Goal: Navigation & Orientation: Locate item on page

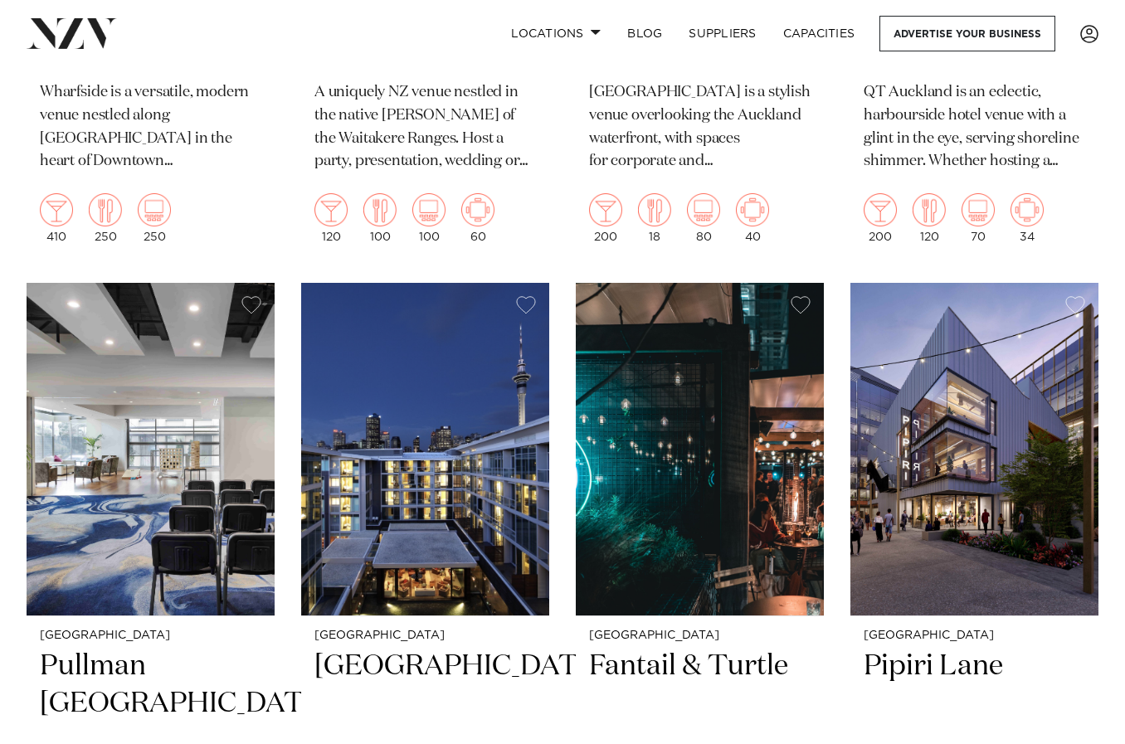
scroll to position [5355, 0]
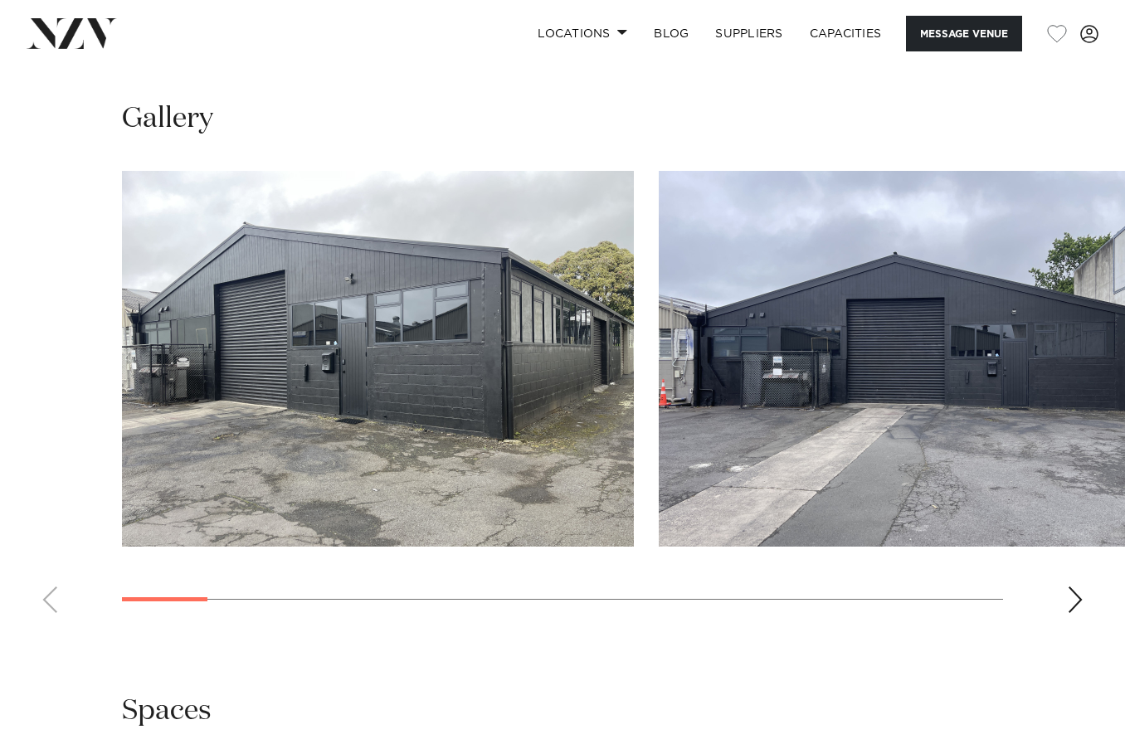
scroll to position [1341, 0]
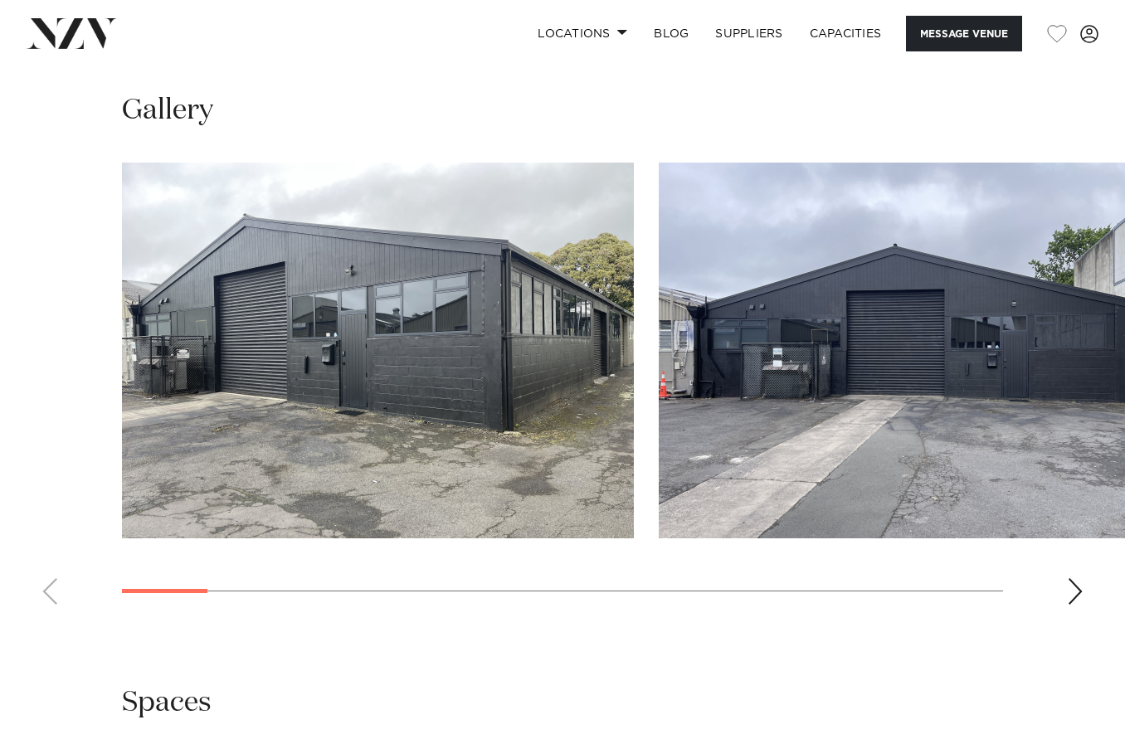
click at [1076, 585] on div "Next slide" at bounding box center [1075, 591] width 17 height 27
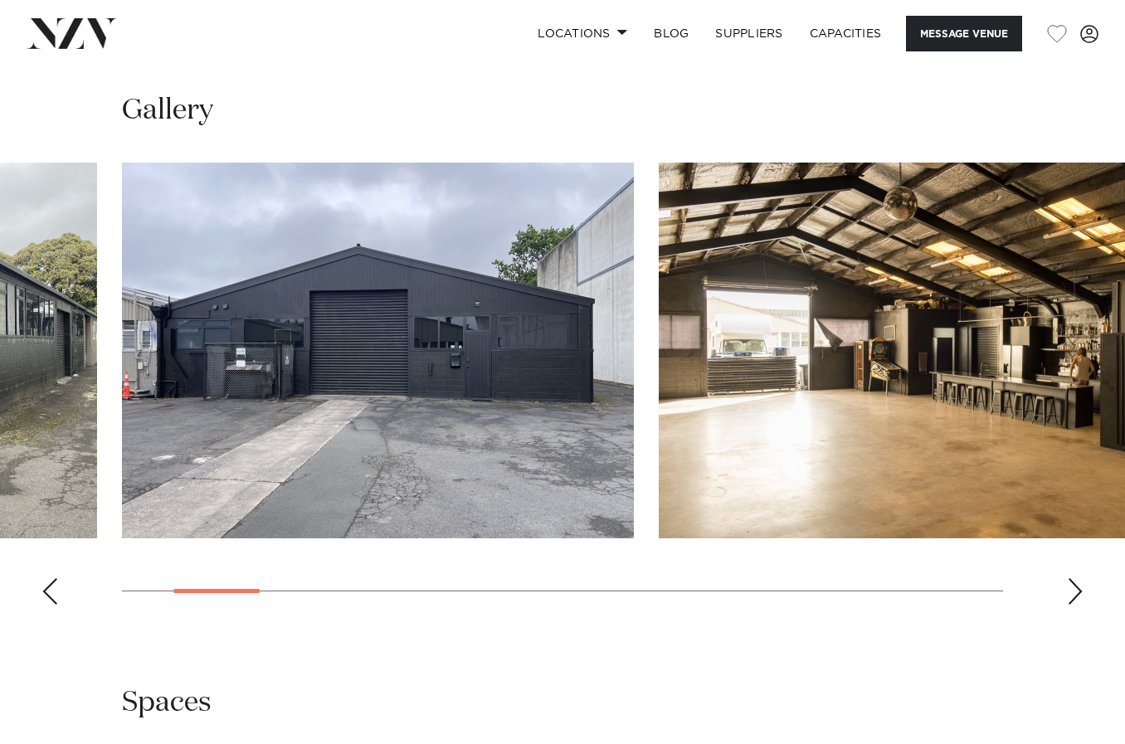
click at [1076, 585] on div "Next slide" at bounding box center [1075, 591] width 17 height 27
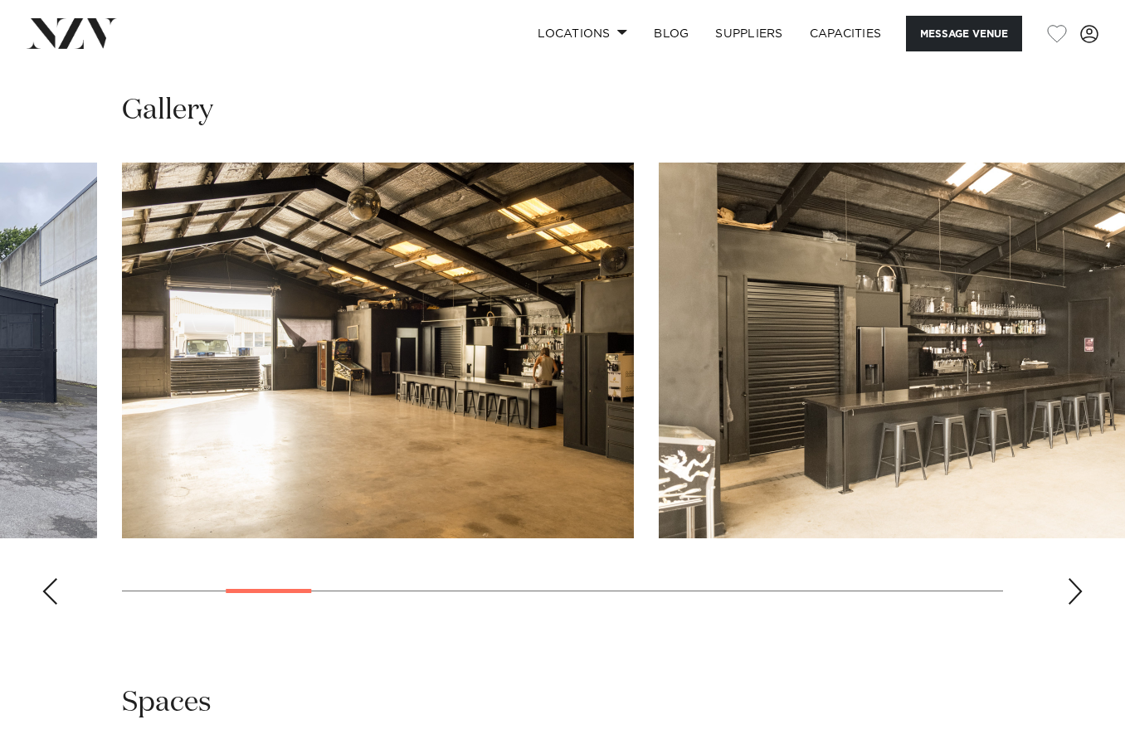
click at [1076, 585] on div "Next slide" at bounding box center [1075, 591] width 17 height 27
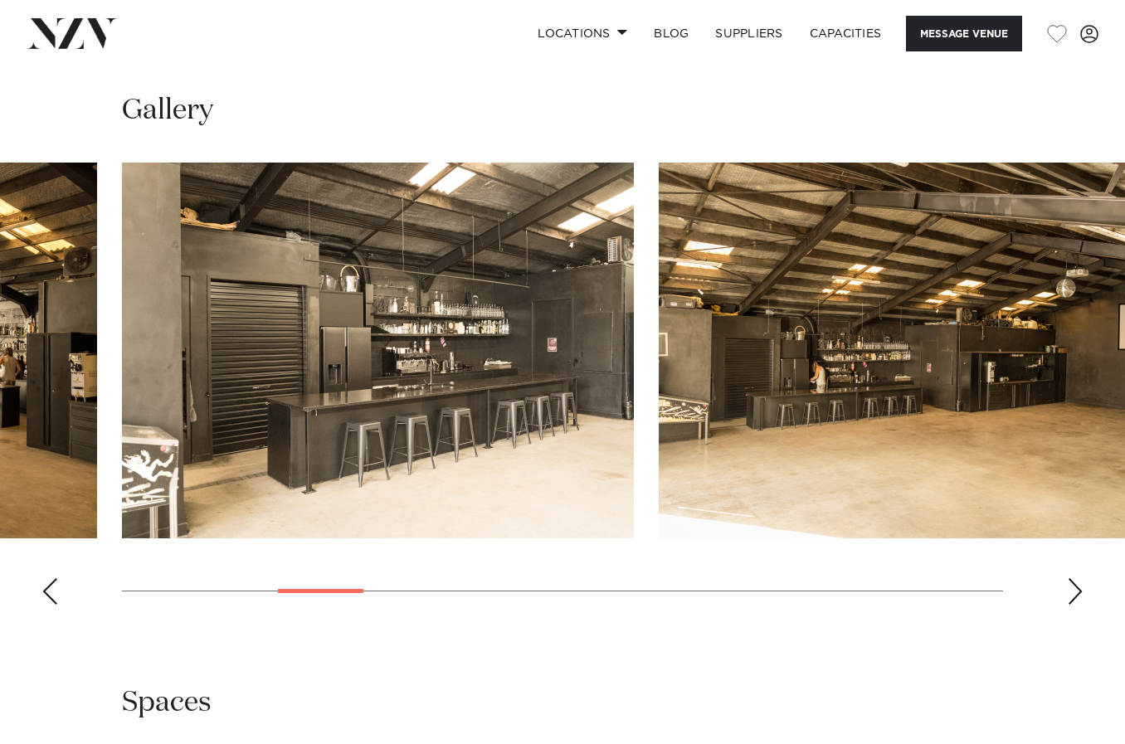
click at [1076, 585] on div "Next slide" at bounding box center [1075, 591] width 17 height 27
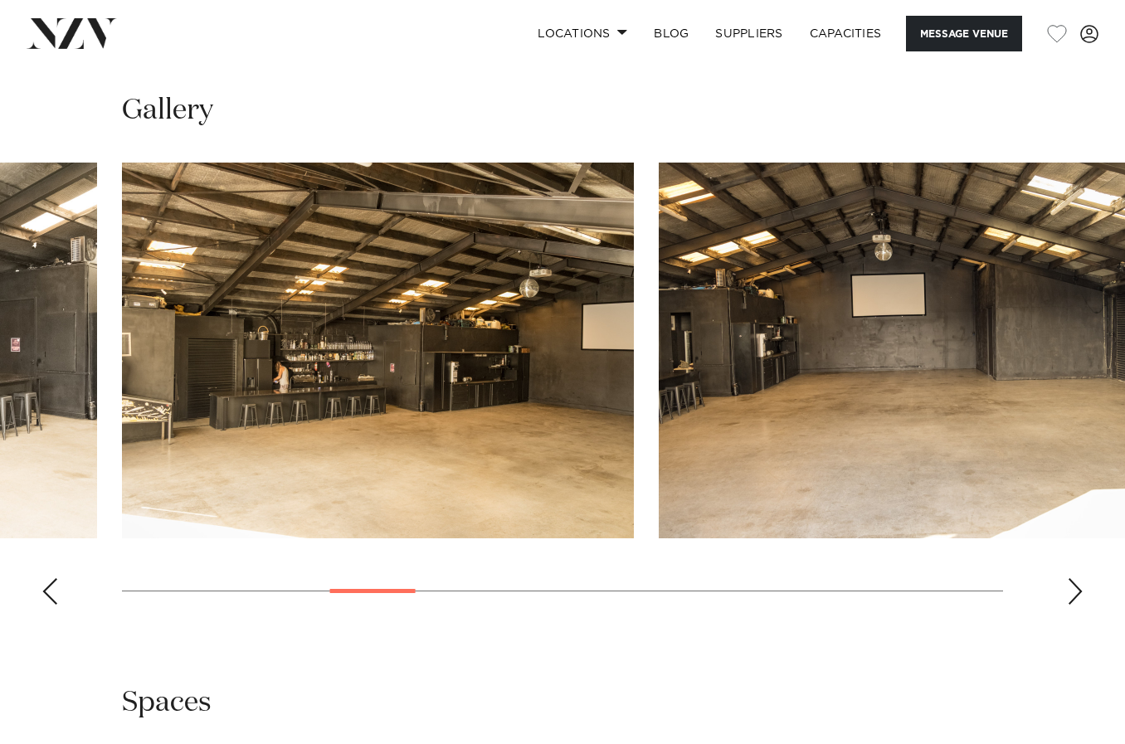
click at [1076, 585] on div "Next slide" at bounding box center [1075, 591] width 17 height 27
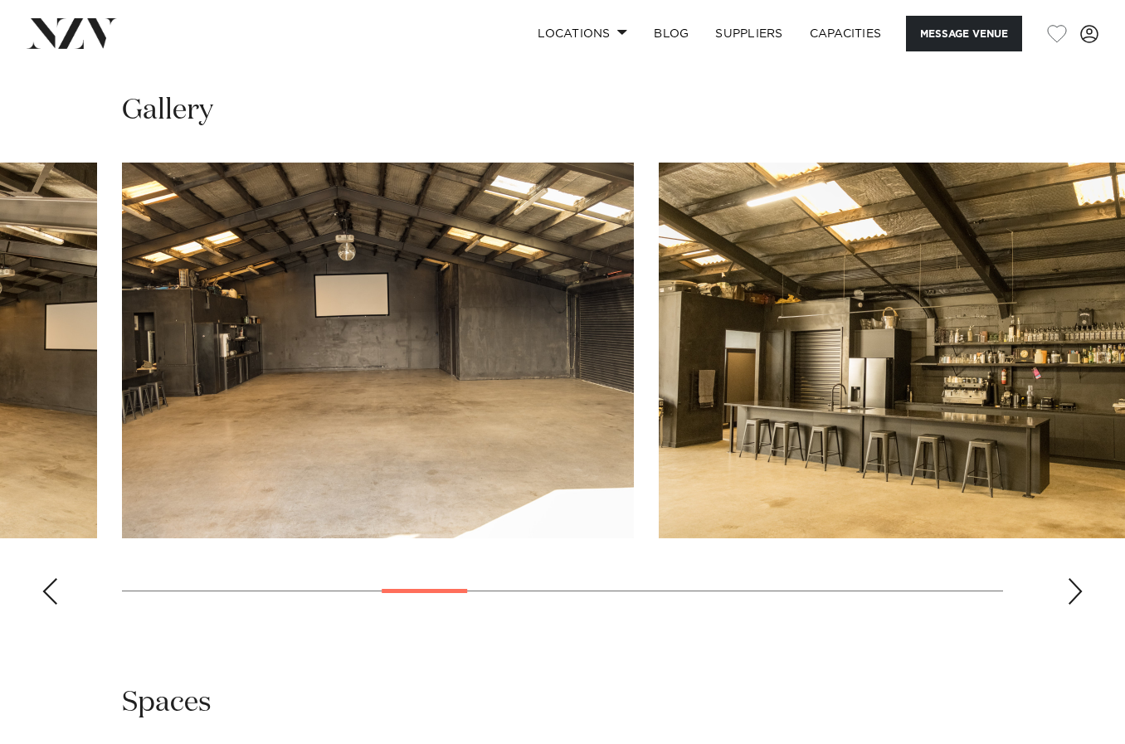
click at [1076, 585] on div "Next slide" at bounding box center [1075, 591] width 17 height 27
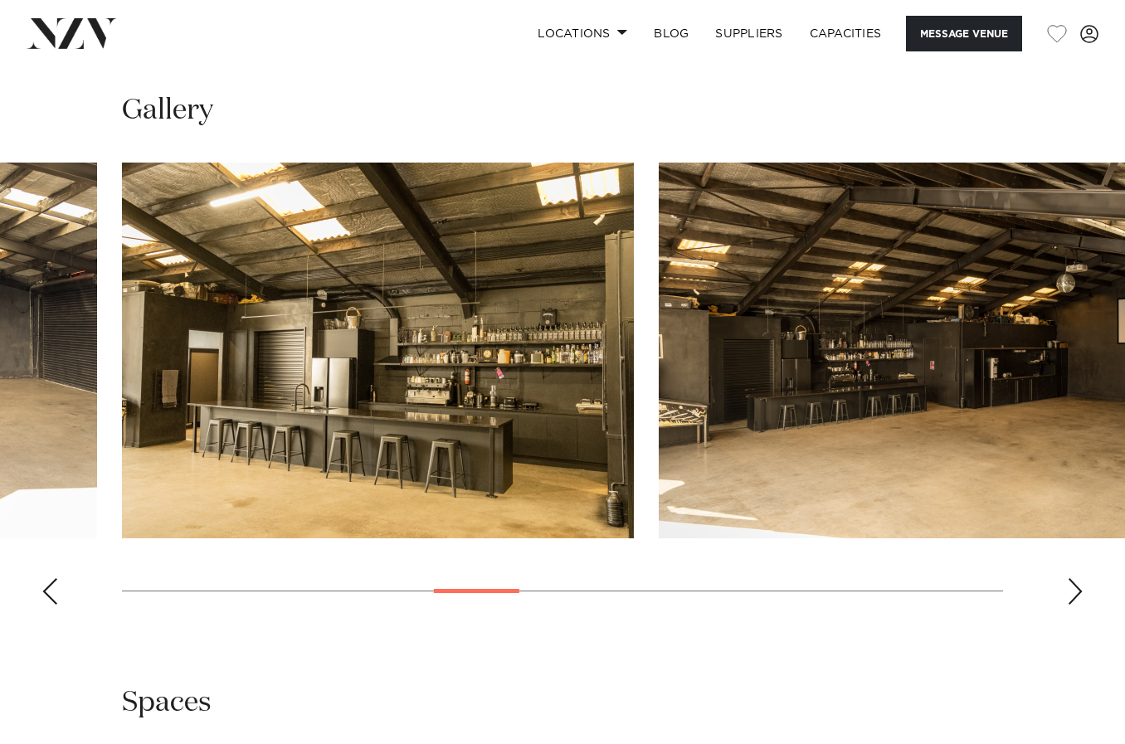
click at [1076, 585] on div "Next slide" at bounding box center [1075, 591] width 17 height 27
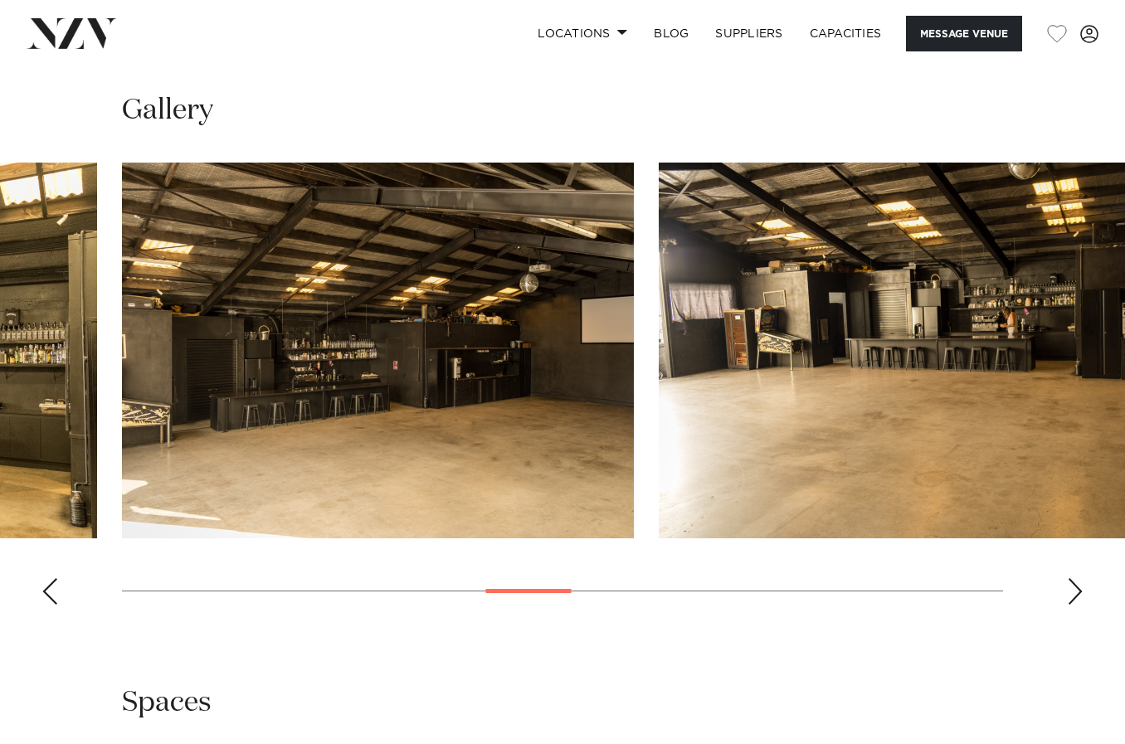
click at [1076, 585] on div "Next slide" at bounding box center [1075, 591] width 17 height 27
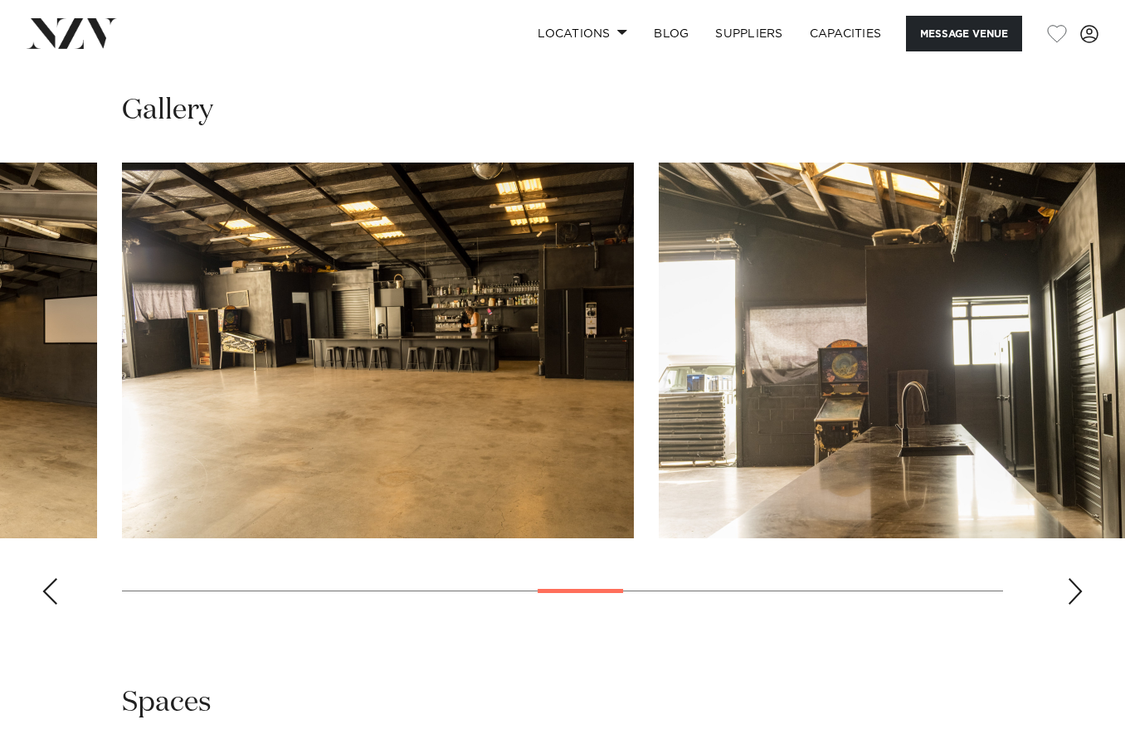
click at [1076, 585] on div "Next slide" at bounding box center [1075, 591] width 17 height 27
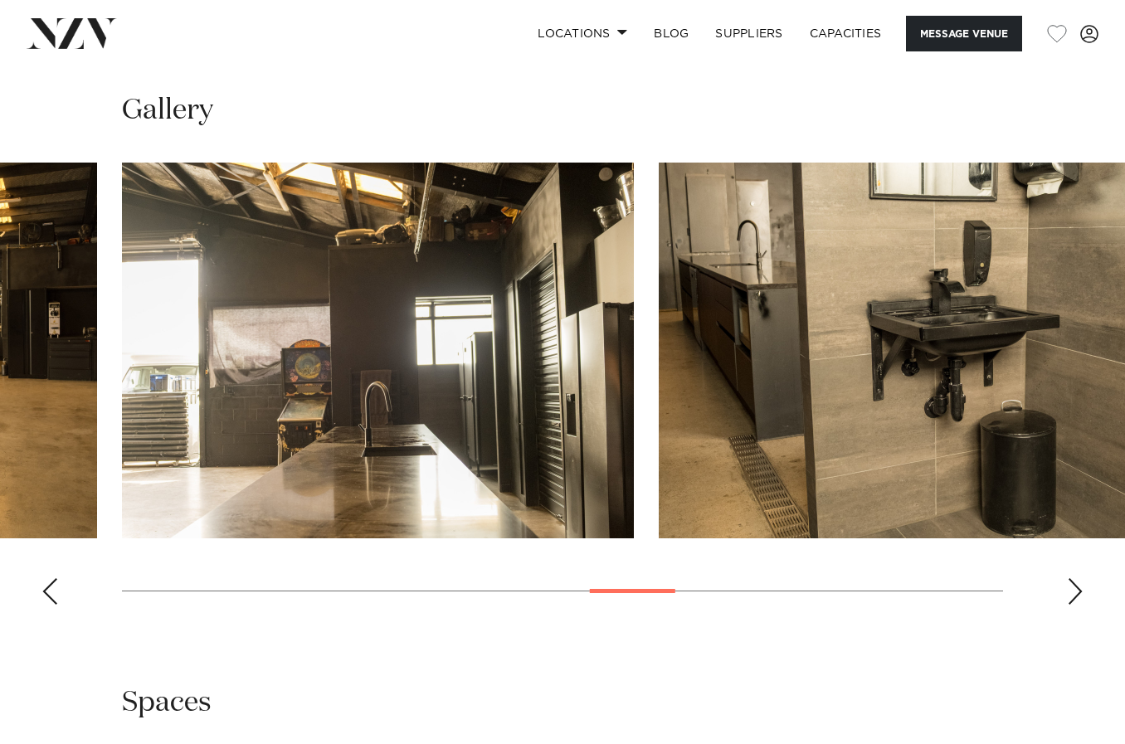
click at [1076, 585] on div "Next slide" at bounding box center [1075, 591] width 17 height 27
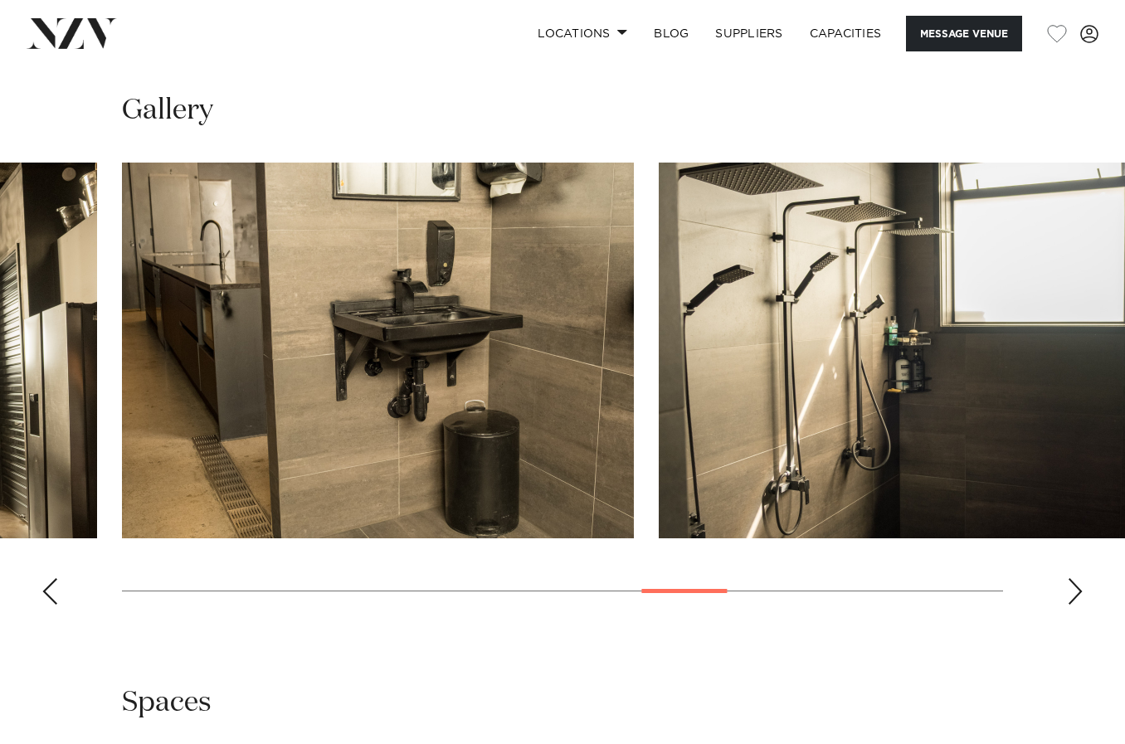
click at [1076, 585] on div "Next slide" at bounding box center [1075, 591] width 17 height 27
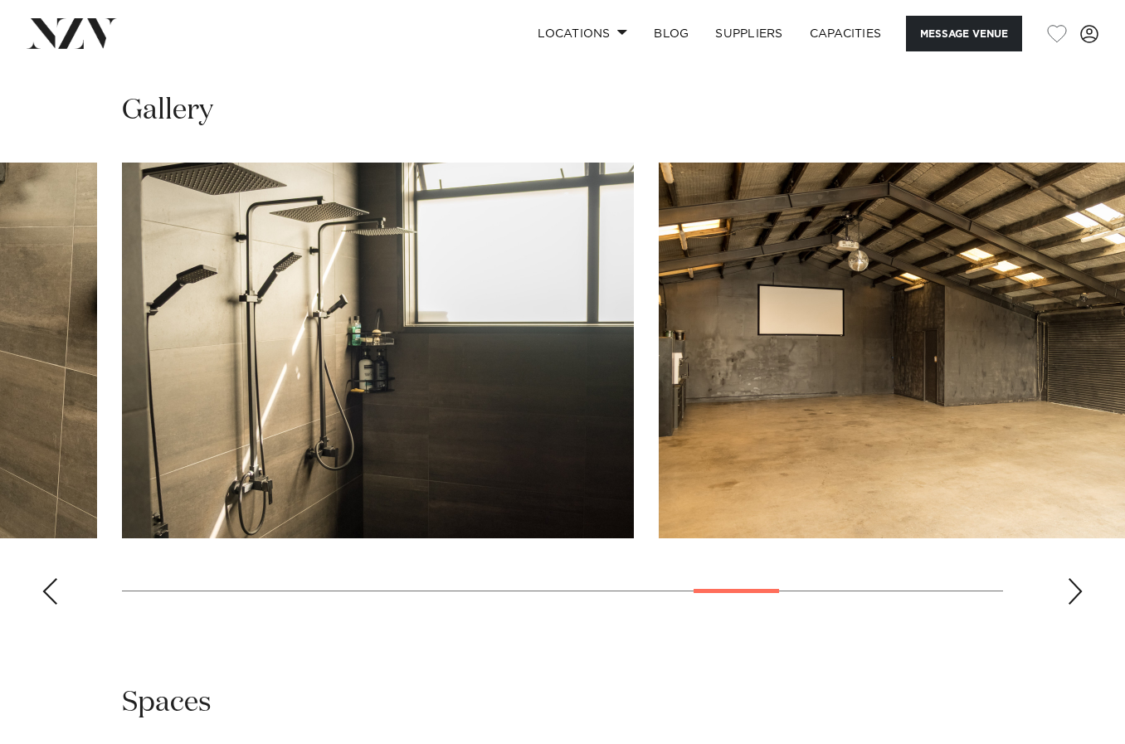
click at [1076, 585] on div "Next slide" at bounding box center [1075, 591] width 17 height 27
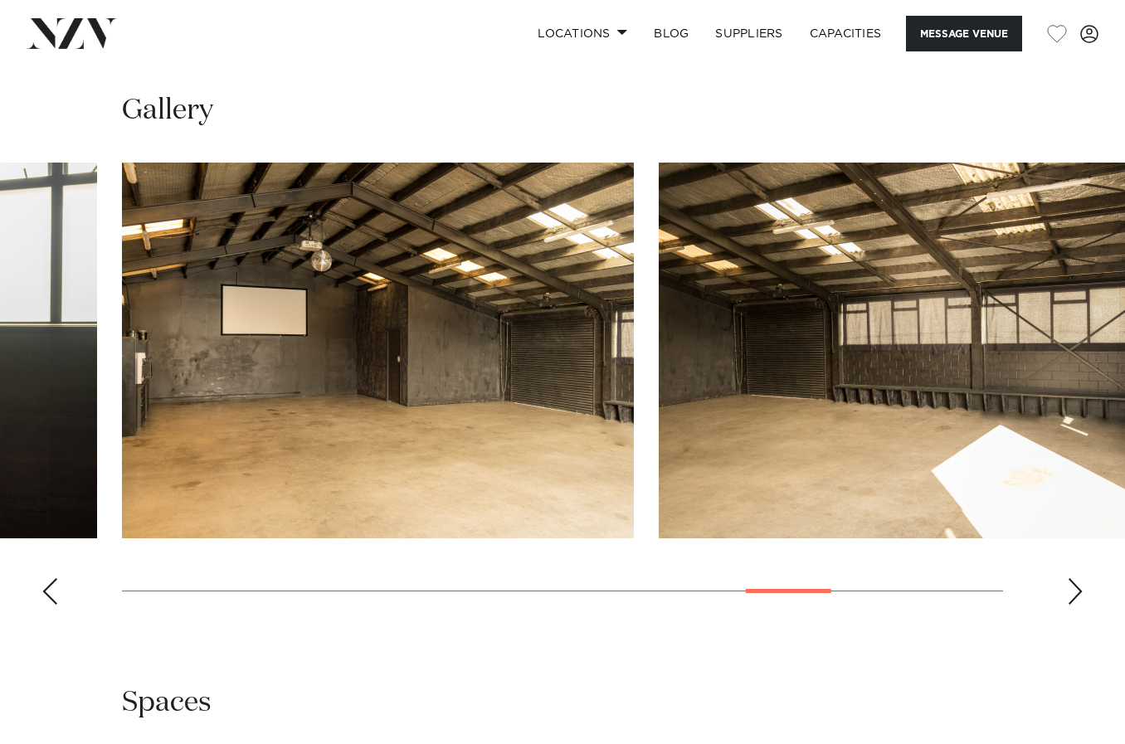
click at [1076, 585] on div "Next slide" at bounding box center [1075, 591] width 17 height 27
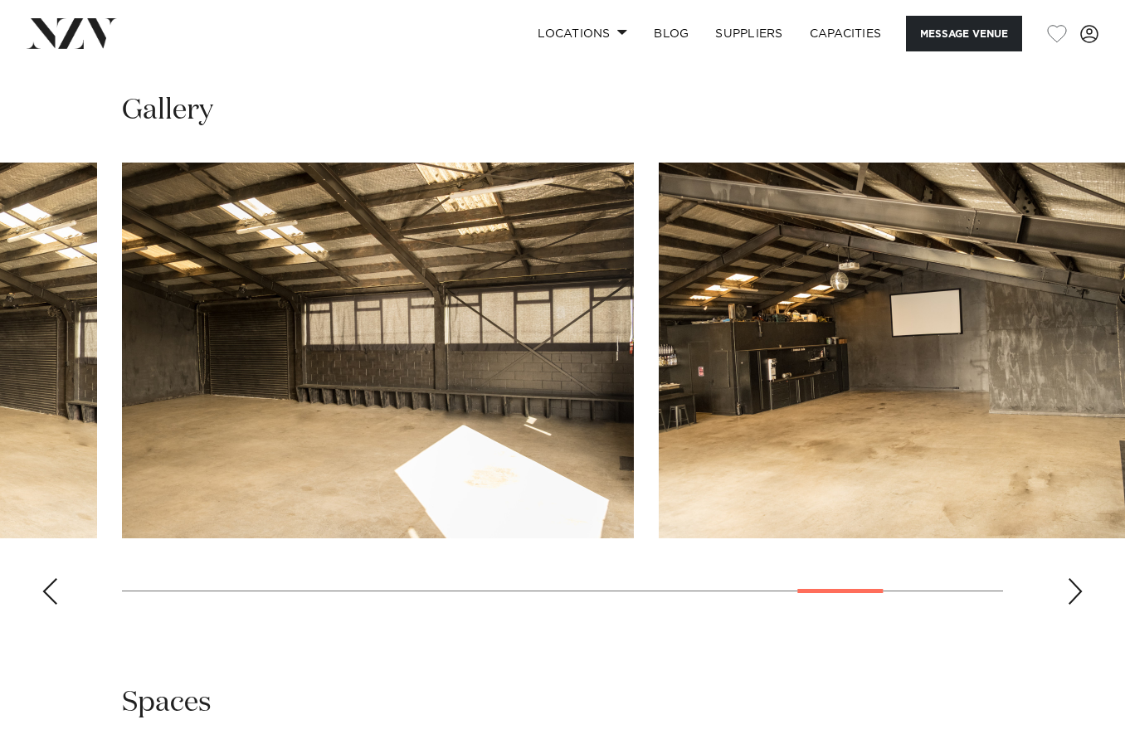
click at [1076, 585] on div "Next slide" at bounding box center [1075, 591] width 17 height 27
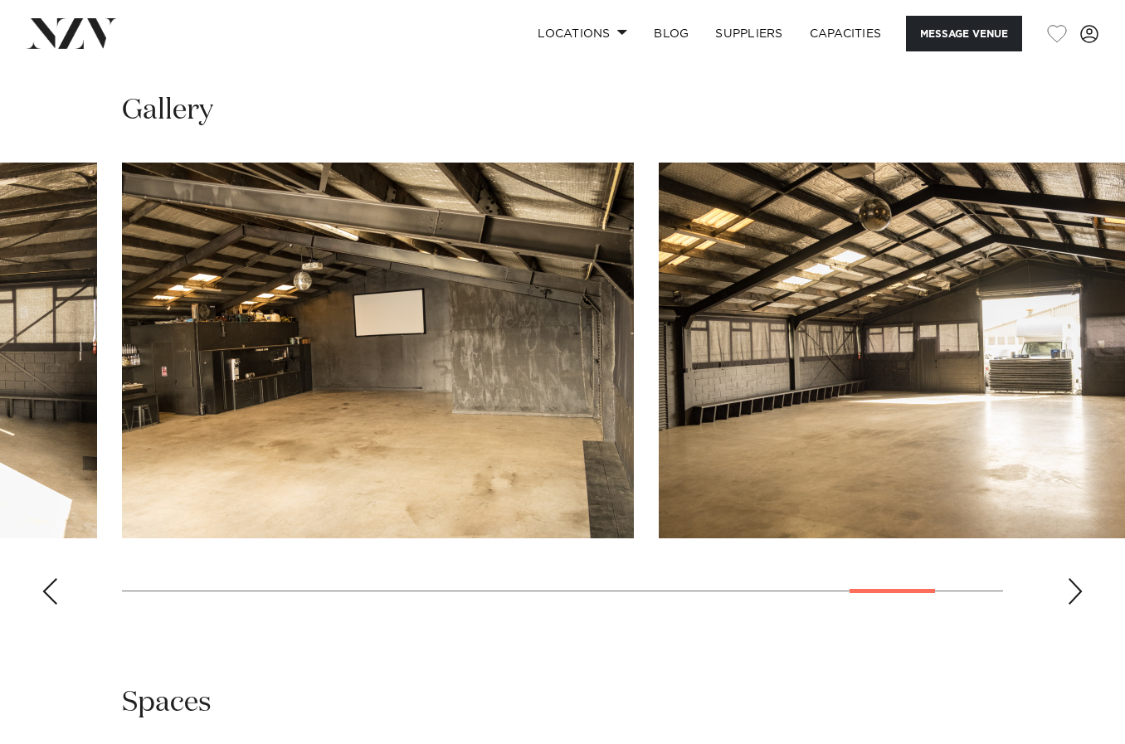
click at [1076, 585] on div "Next slide" at bounding box center [1075, 591] width 17 height 27
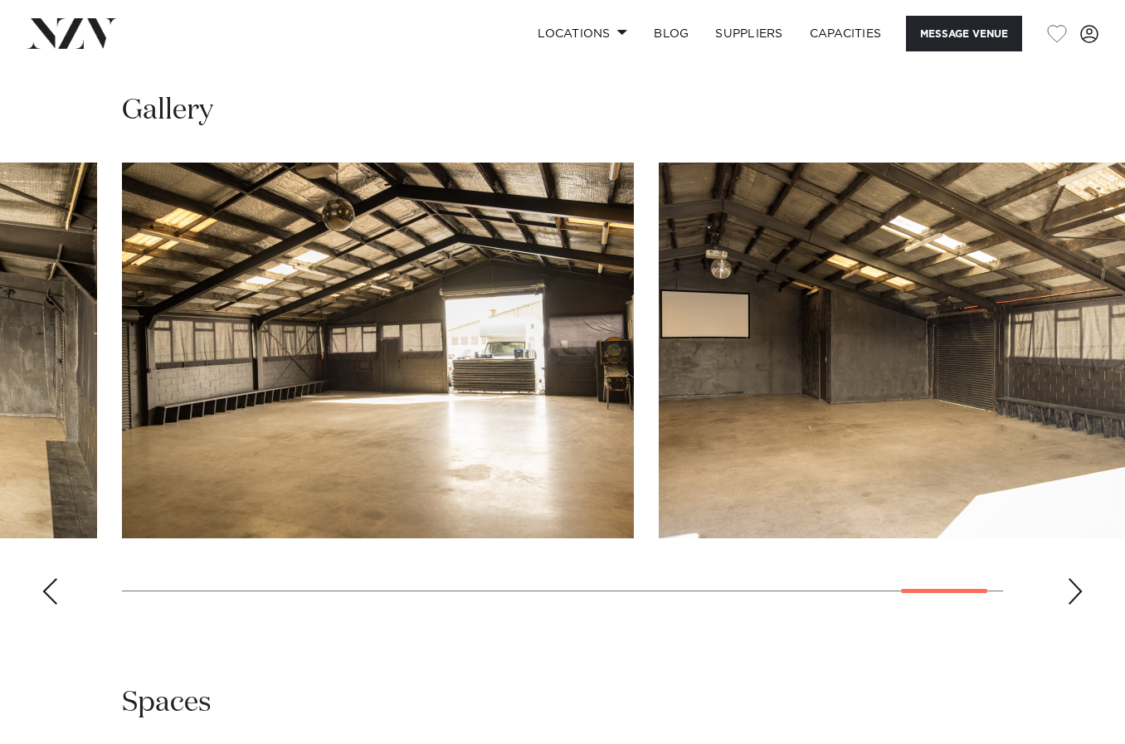
click at [1076, 585] on div "Next slide" at bounding box center [1075, 591] width 17 height 27
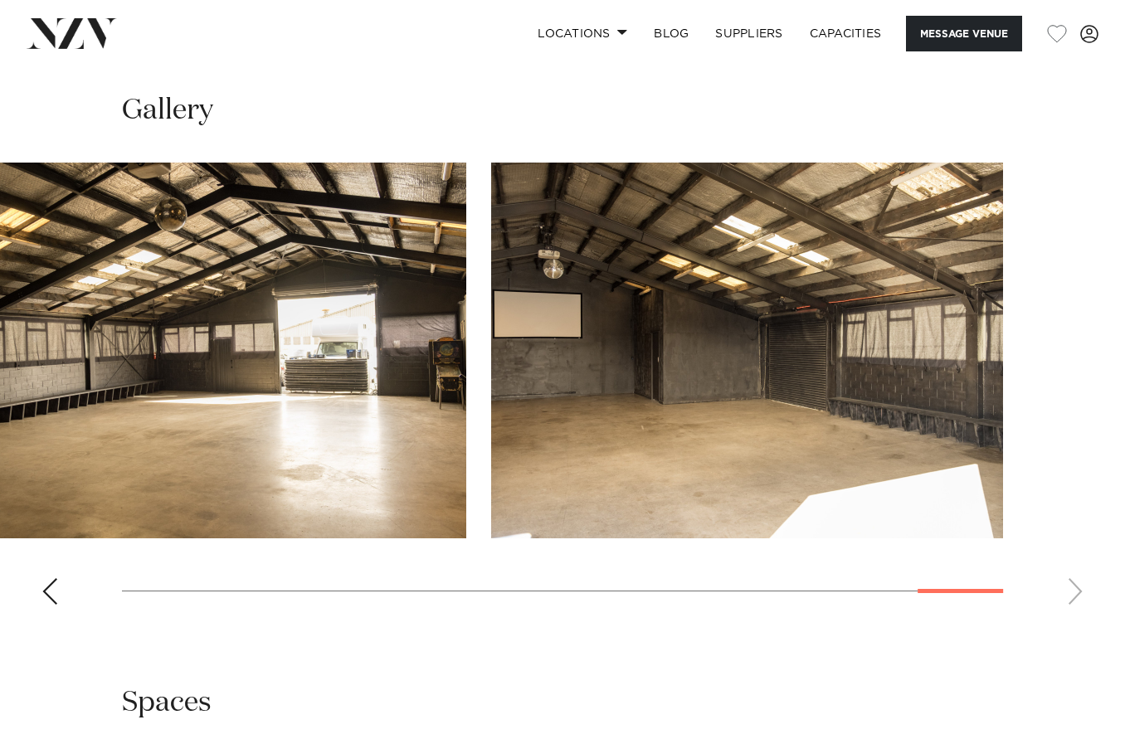
click at [45, 591] on div "Previous slide" at bounding box center [49, 591] width 17 height 27
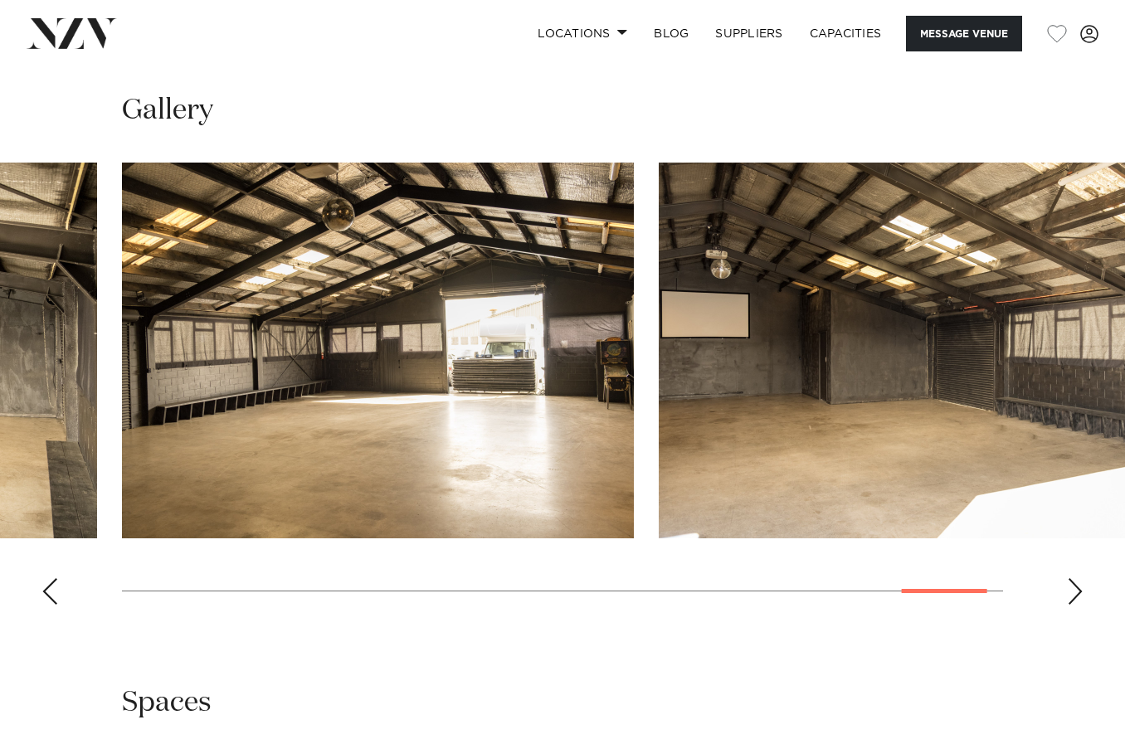
click at [45, 591] on div "Previous slide" at bounding box center [49, 591] width 17 height 27
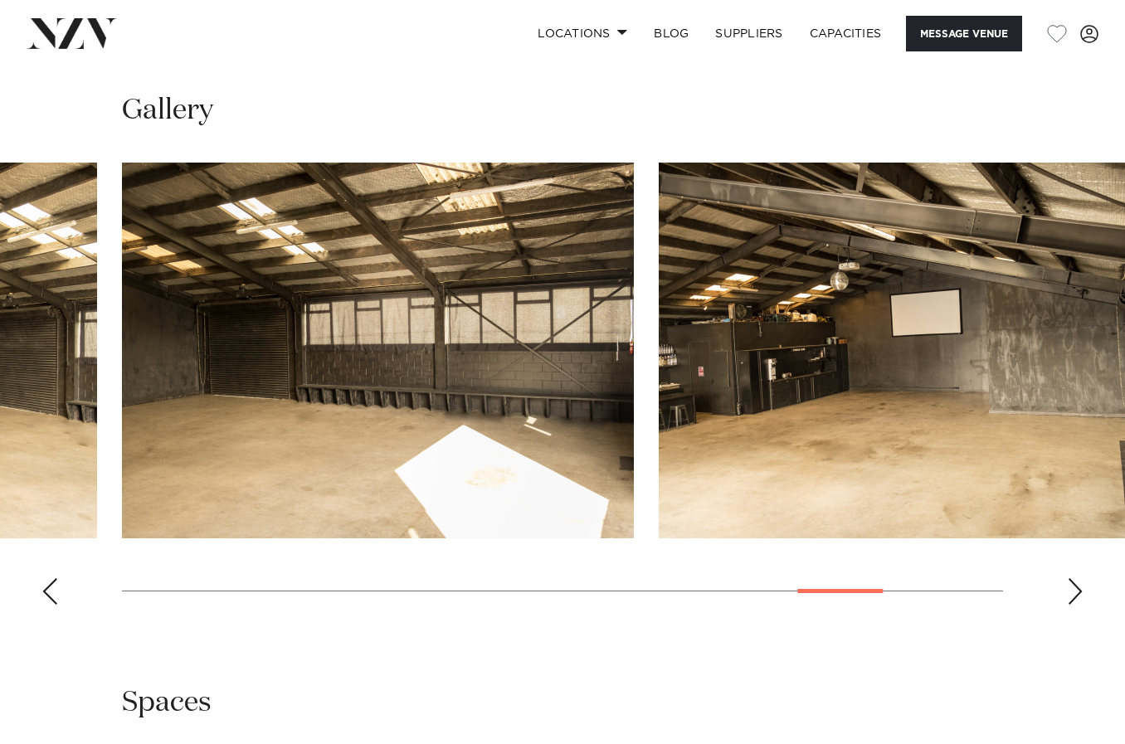
click at [45, 591] on div "Previous slide" at bounding box center [49, 591] width 17 height 27
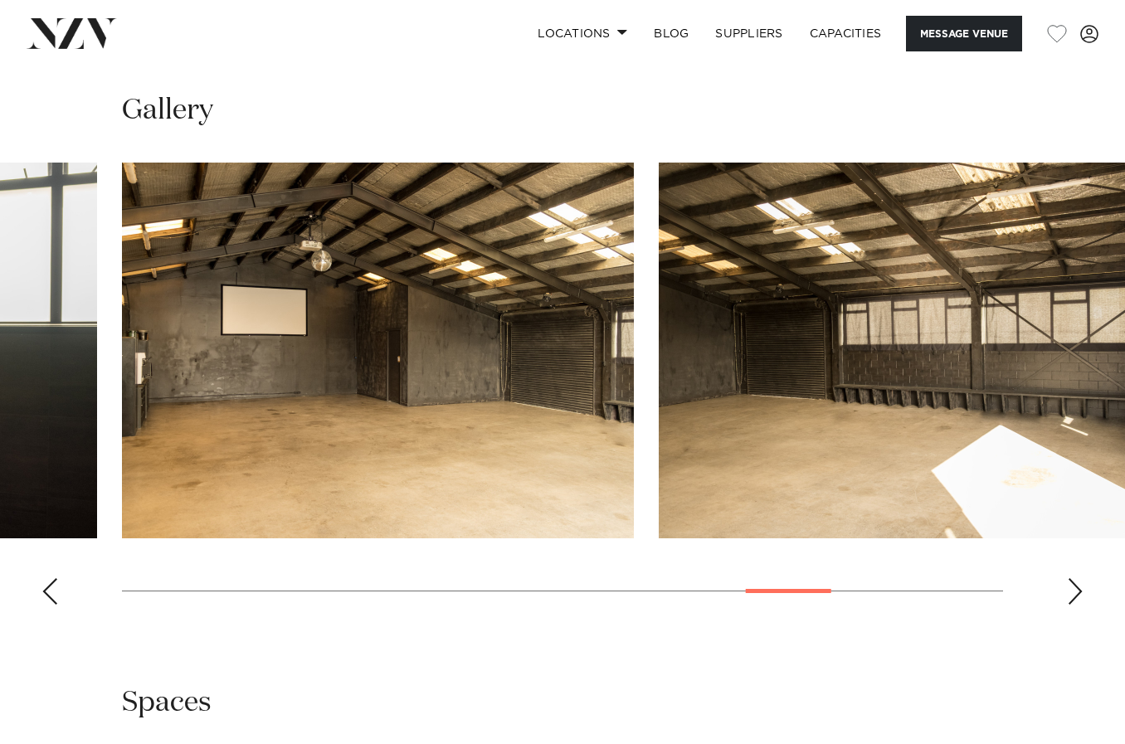
click at [45, 591] on div "Previous slide" at bounding box center [49, 591] width 17 height 27
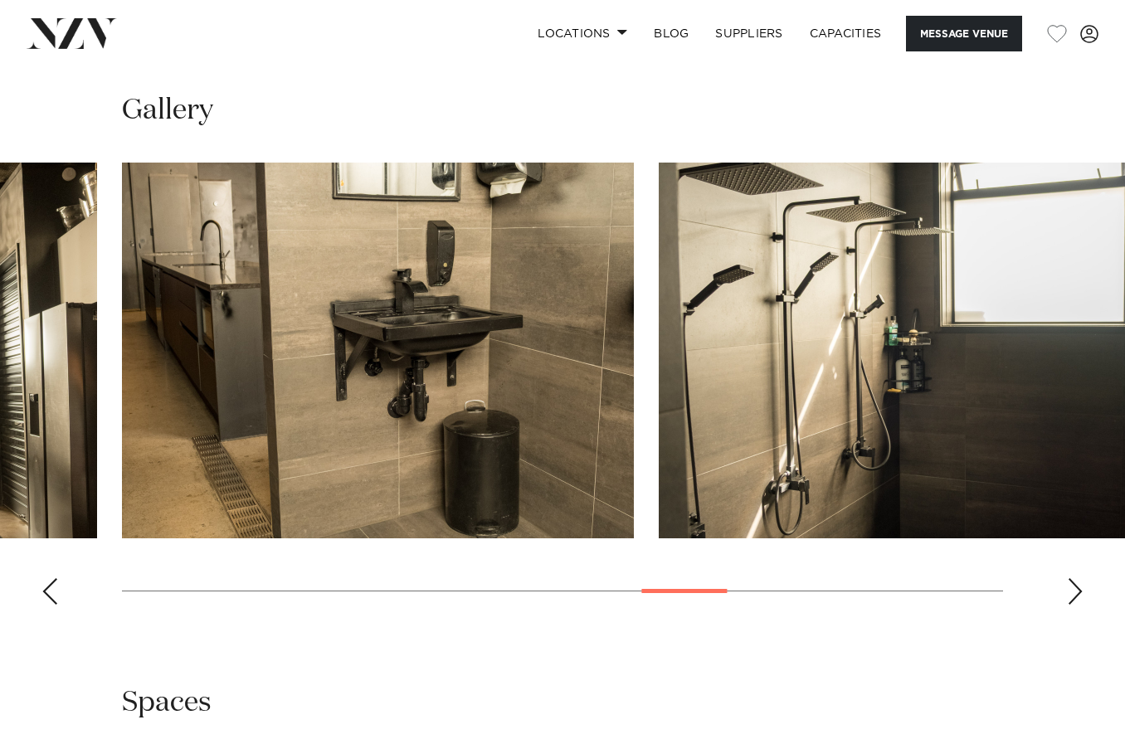
click at [45, 591] on div "Previous slide" at bounding box center [49, 591] width 17 height 27
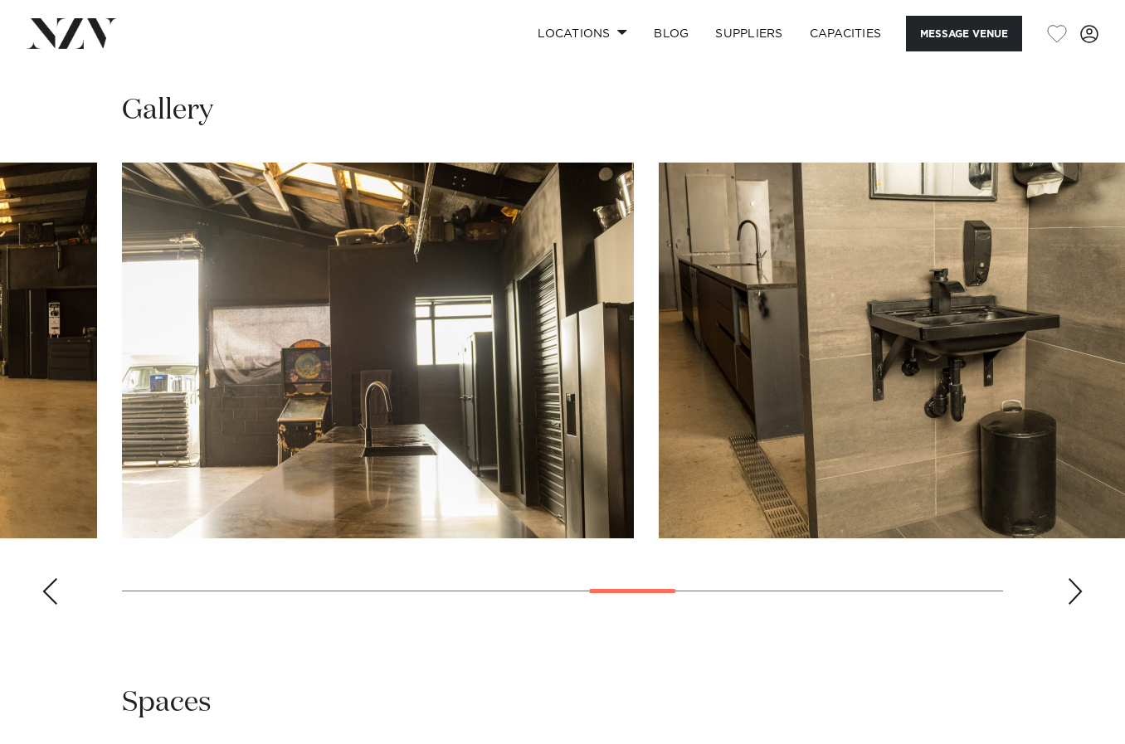
click at [45, 591] on div "Previous slide" at bounding box center [49, 591] width 17 height 27
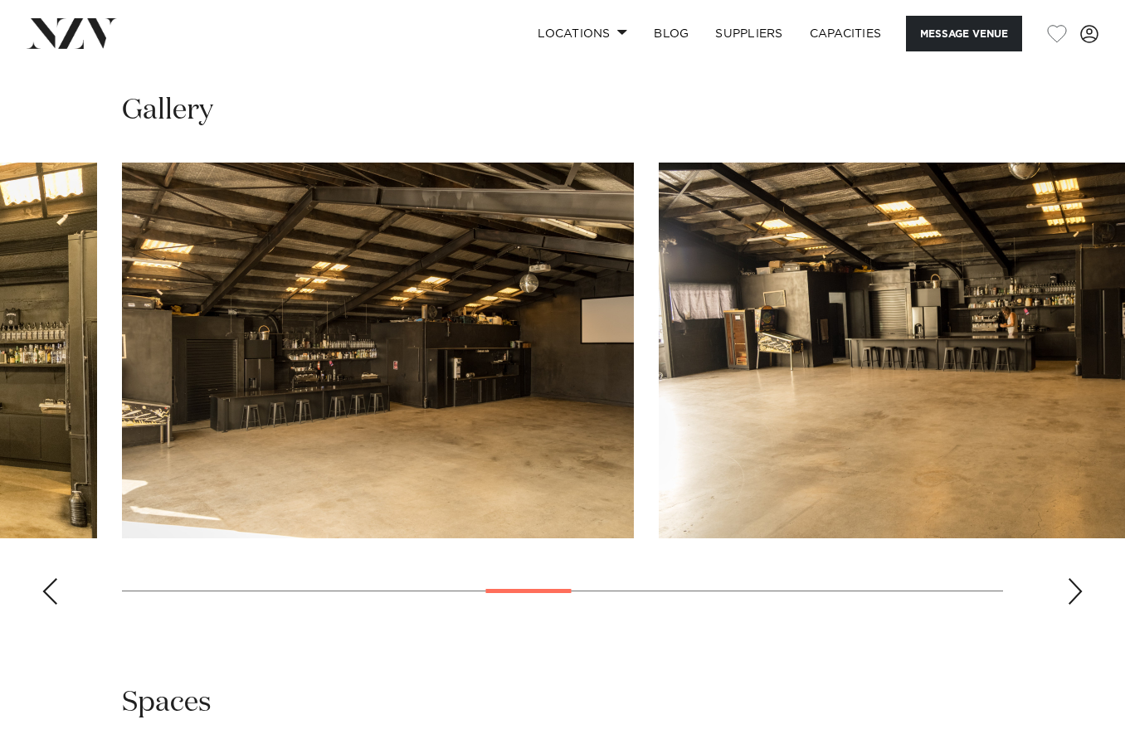
click at [45, 591] on div "Previous slide" at bounding box center [49, 591] width 17 height 27
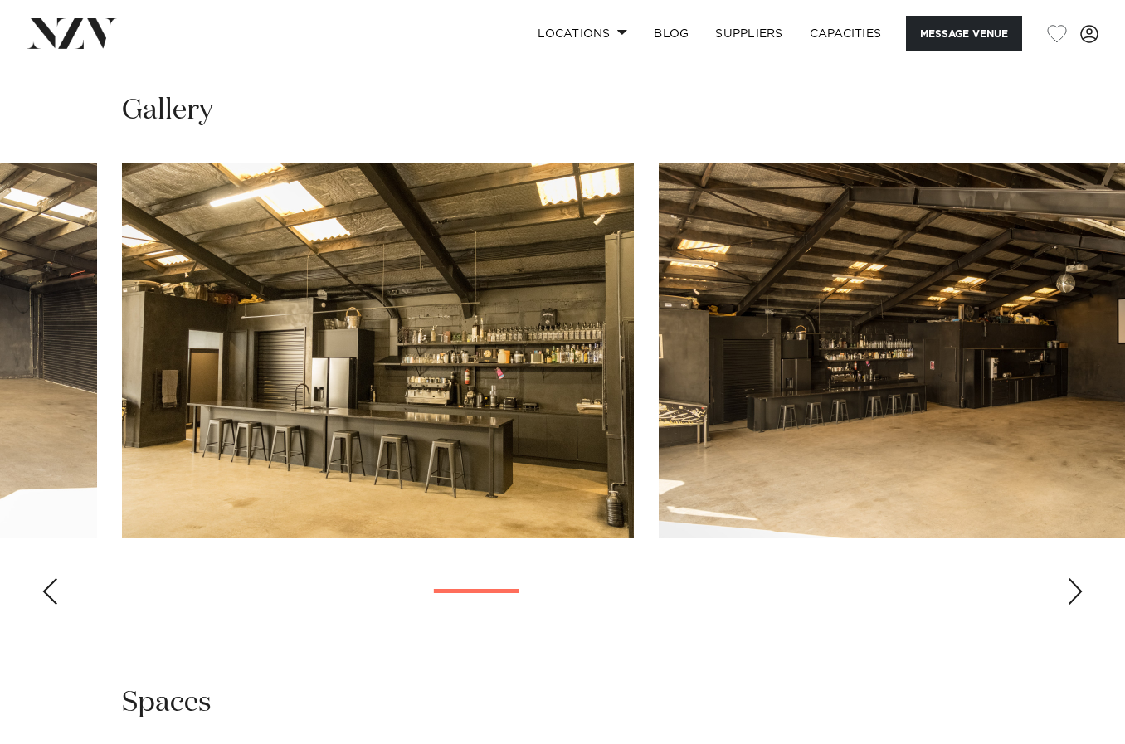
click at [45, 591] on div "Previous slide" at bounding box center [49, 591] width 17 height 27
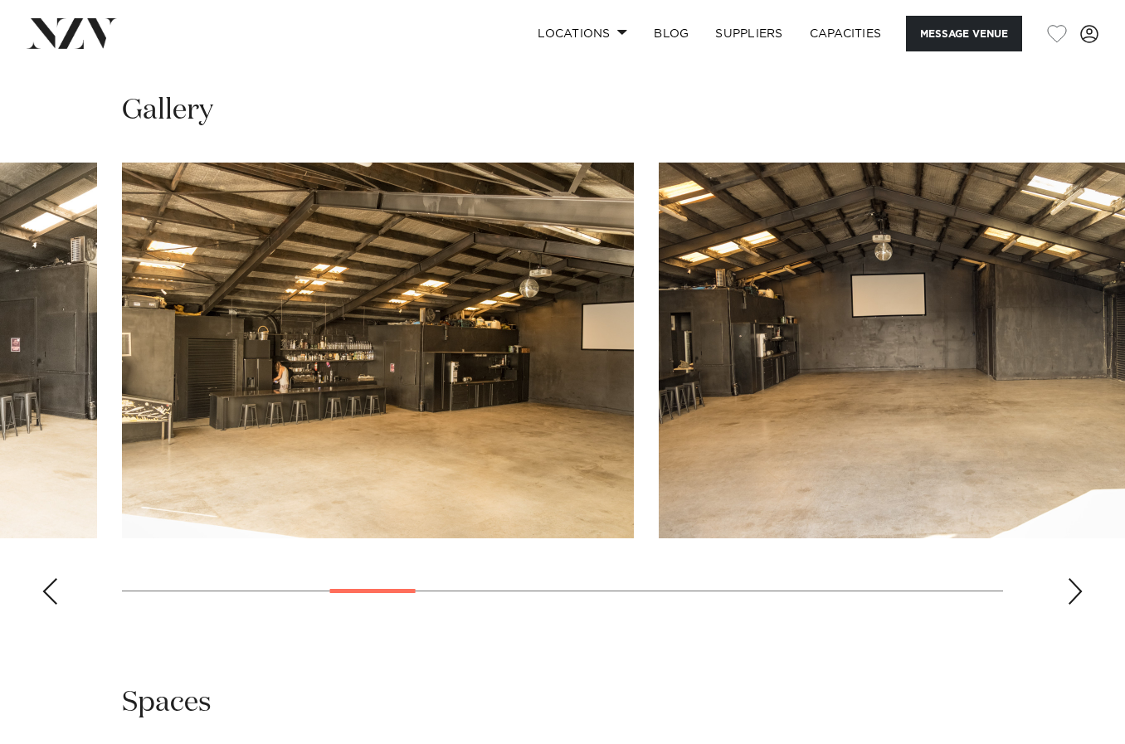
click at [45, 591] on div "Previous slide" at bounding box center [49, 591] width 17 height 27
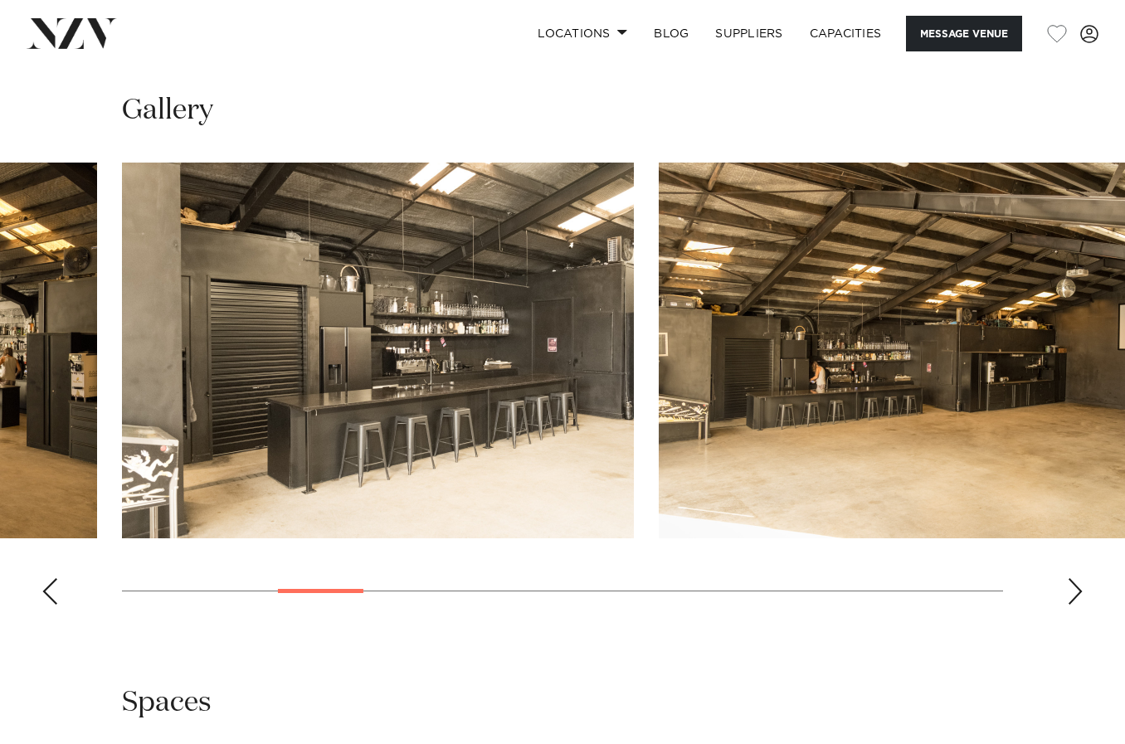
click at [45, 591] on div "Previous slide" at bounding box center [49, 591] width 17 height 27
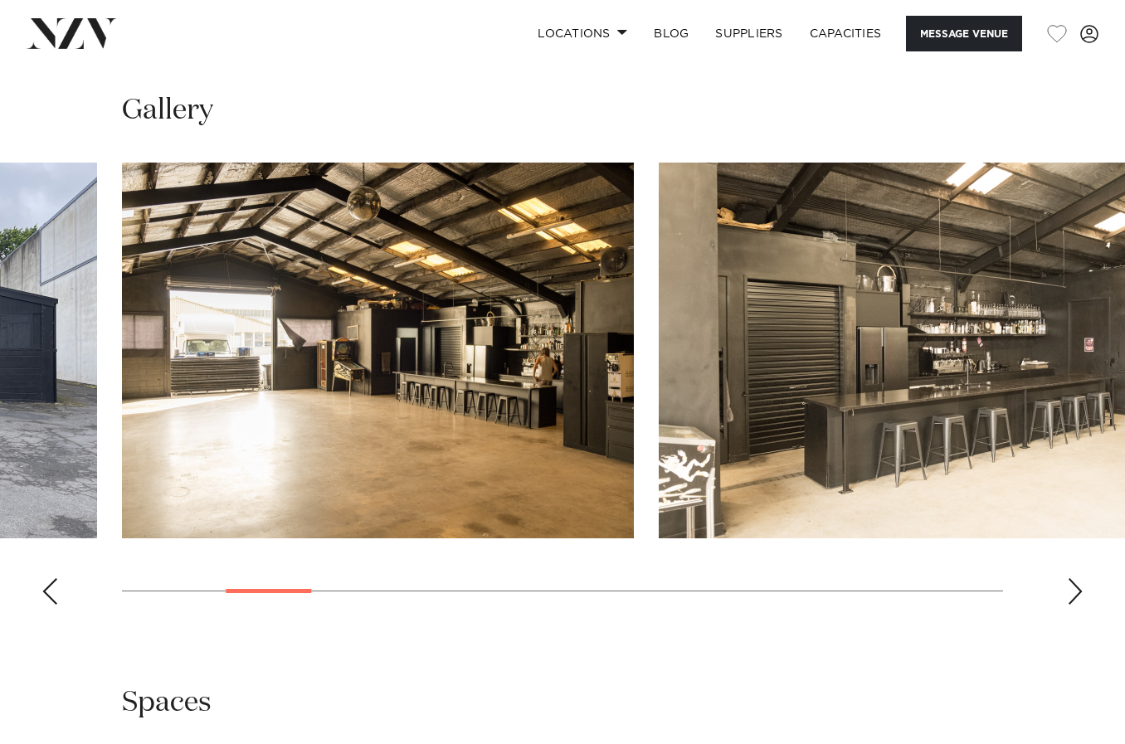
click at [45, 591] on div "Previous slide" at bounding box center [49, 591] width 17 height 27
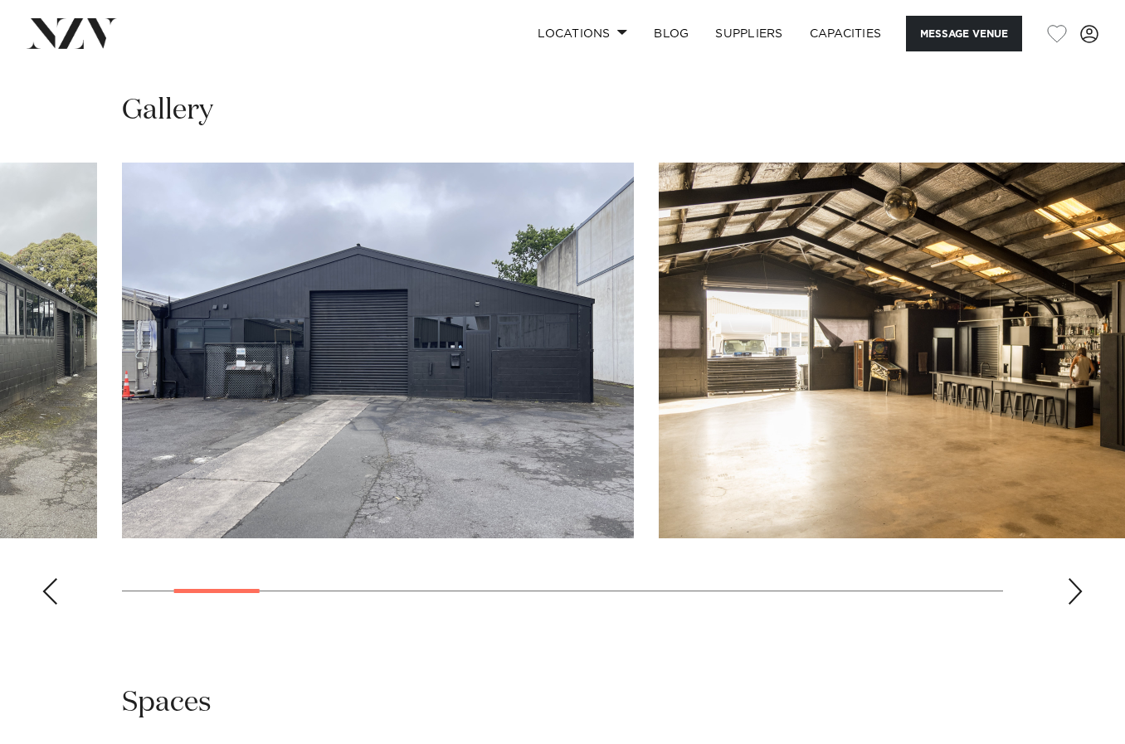
click at [45, 591] on div "Previous slide" at bounding box center [49, 591] width 17 height 27
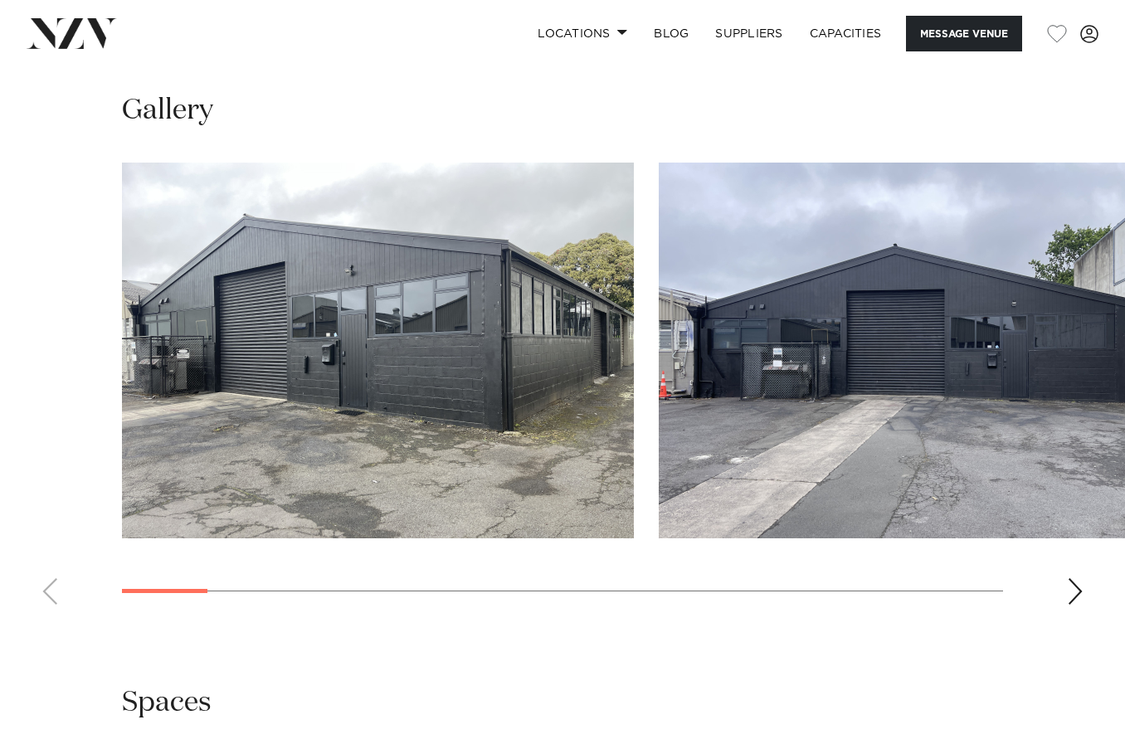
click at [45, 591] on swiper-container at bounding box center [562, 390] width 1125 height 455
click at [1076, 590] on div "Next slide" at bounding box center [1075, 591] width 17 height 27
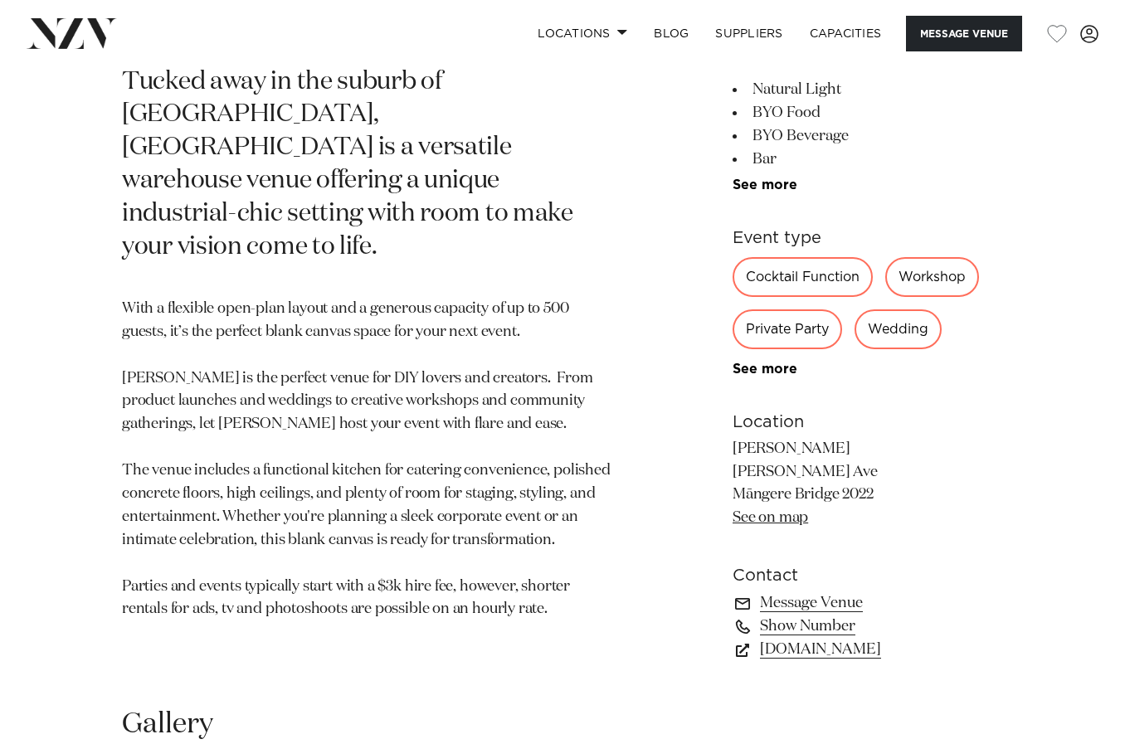
scroll to position [730, 0]
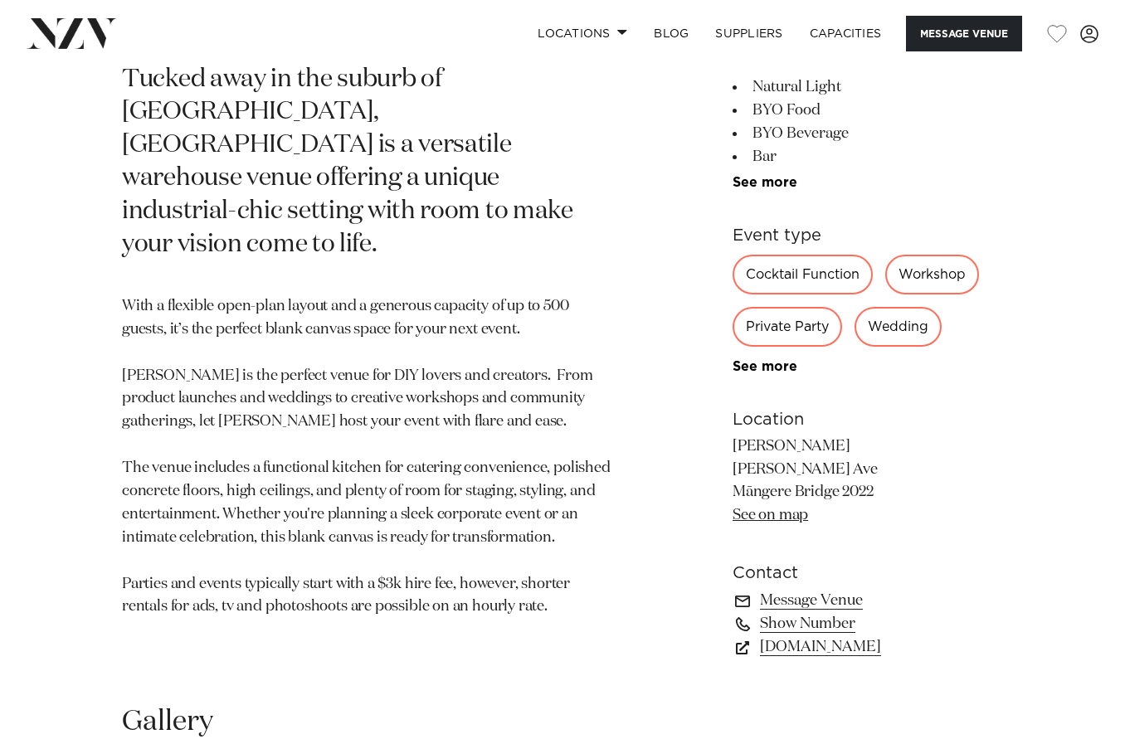
click at [762, 514] on link "See on map" at bounding box center [769, 515] width 75 height 15
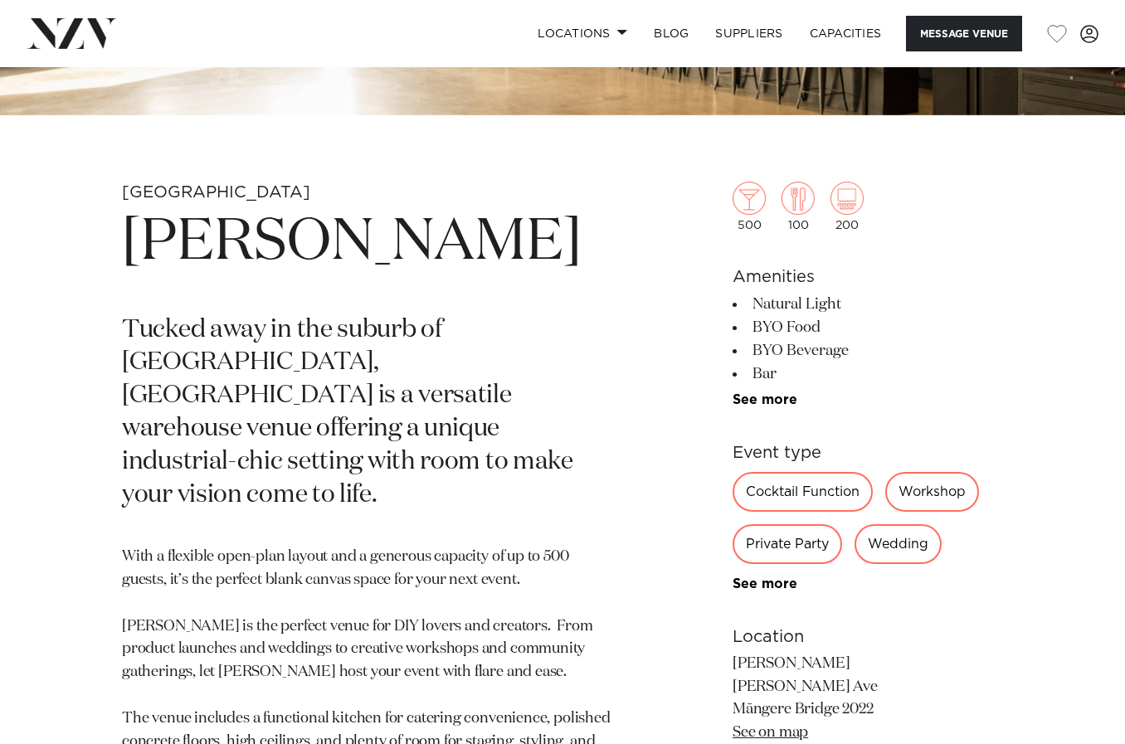
scroll to position [479, 0]
